Goal: Browse casually

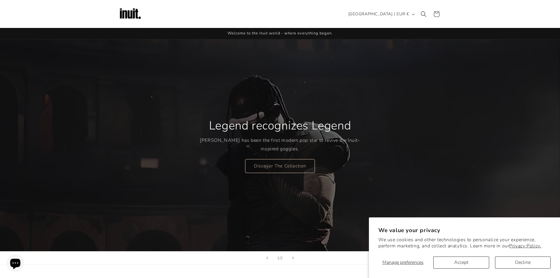
click at [247, 127] on h2 "Legend recognizes Legend" at bounding box center [280, 125] width 142 height 15
drag, startPoint x: 240, startPoint y: 115, endPoint x: 216, endPoint y: 113, distance: 24.1
click at [222, 113] on div "Legend recognizes Legend [PERSON_NAME] has been the first modern pop star to re…" at bounding box center [280, 145] width 160 height 78
click at [216, 113] on div "Legend recognizes Legend [PERSON_NAME] has been the first modern pop star to re…" at bounding box center [280, 145] width 160 height 78
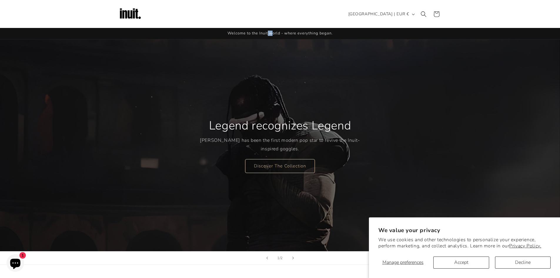
click at [257, 31] on span "Welcome to the Inuit world - where everything began." at bounding box center [279, 33] width 105 height 5
click at [247, 31] on span "Welcome to the Inuit world - where everything began." at bounding box center [279, 33] width 105 height 5
drag, startPoint x: 275, startPoint y: 34, endPoint x: 250, endPoint y: 31, distance: 25.2
click at [258, 31] on span "Welcome to the Inuit world - where everything began." at bounding box center [279, 33] width 105 height 5
click at [250, 31] on span "Welcome to the Inuit world - where everything began." at bounding box center [279, 33] width 105 height 5
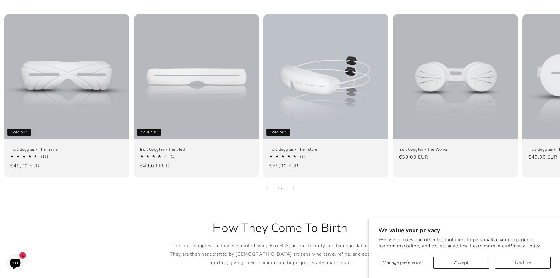
scroll to position [411, 0]
